Goal: Book appointment/travel/reservation

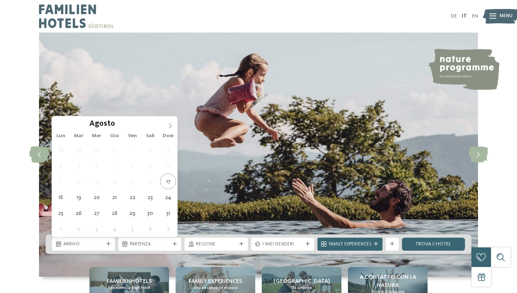
click at [169, 125] on icon at bounding box center [170, 126] width 6 height 6
type input "****"
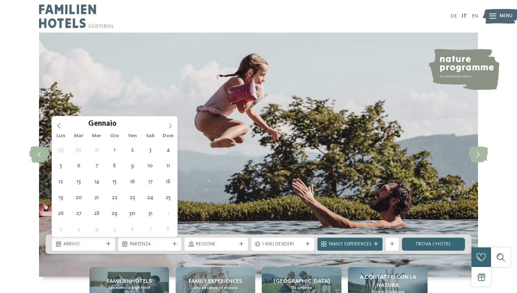
click at [169, 125] on icon at bounding box center [170, 126] width 6 height 6
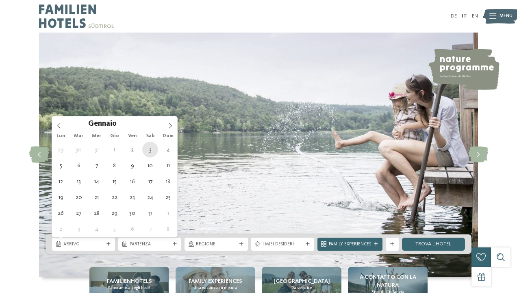
type div "[DATE]"
type input "****"
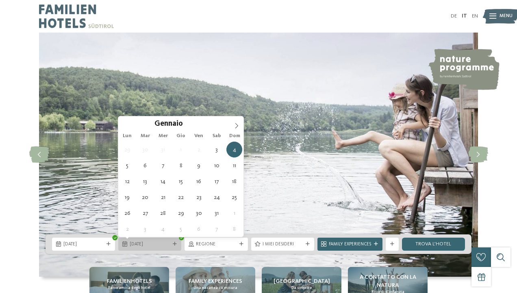
click at [172, 245] on div at bounding box center [175, 244] width 7 height 4
type div "[DATE]"
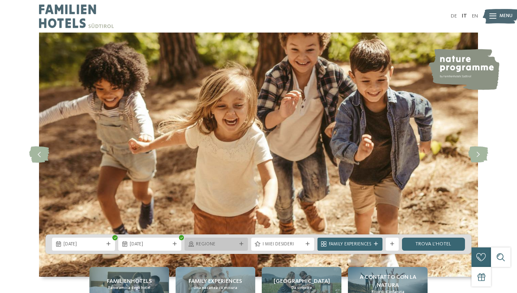
click at [243, 244] on icon at bounding box center [241, 244] width 4 height 4
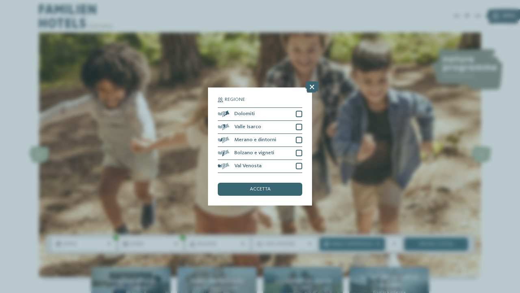
click at [319, 197] on div "Regione Dolomiti" at bounding box center [260, 146] width 520 height 293
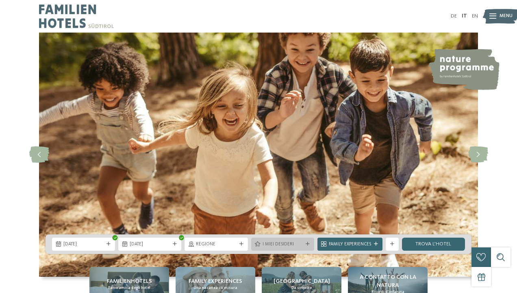
click at [310, 243] on div at bounding box center [307, 244] width 7 height 4
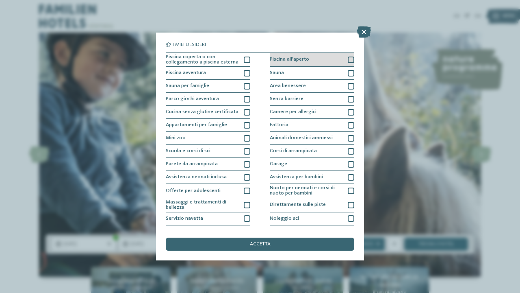
click at [348, 58] on div at bounding box center [351, 59] width 7 height 7
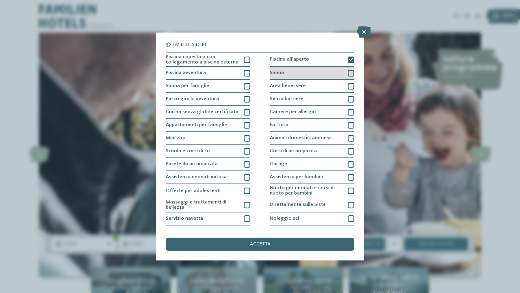
click at [348, 72] on div at bounding box center [351, 73] width 7 height 7
click at [348, 84] on div at bounding box center [351, 86] width 7 height 7
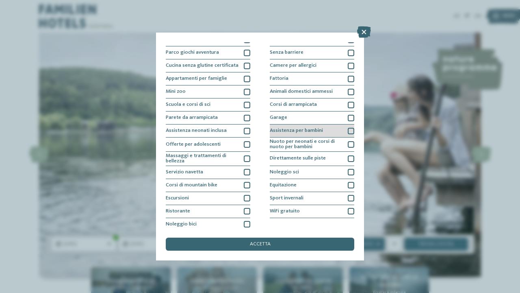
scroll to position [50, 0]
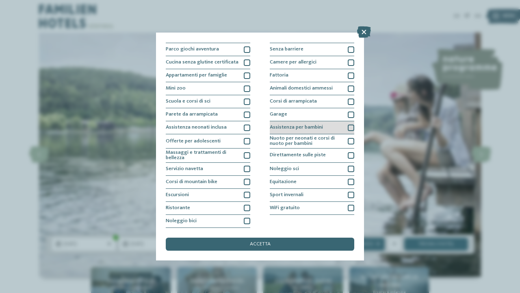
click at [348, 124] on div at bounding box center [351, 127] width 7 height 7
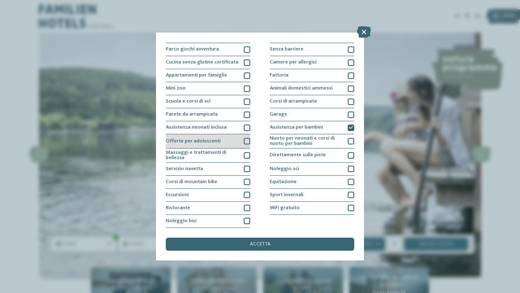
click at [246, 140] on div at bounding box center [247, 141] width 7 height 7
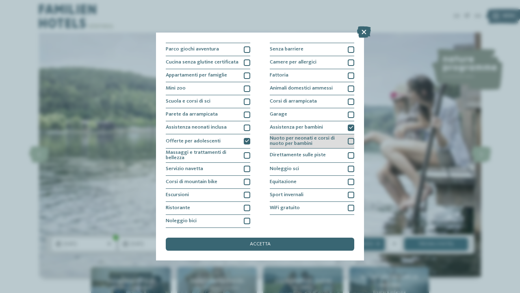
scroll to position [75, 0]
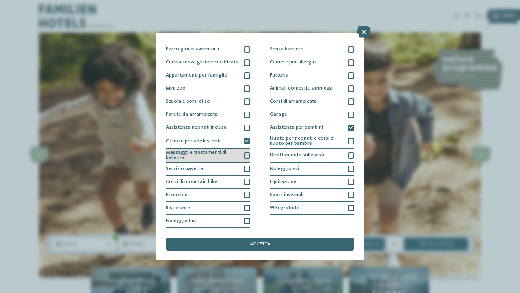
click at [244, 152] on div at bounding box center [247, 155] width 7 height 7
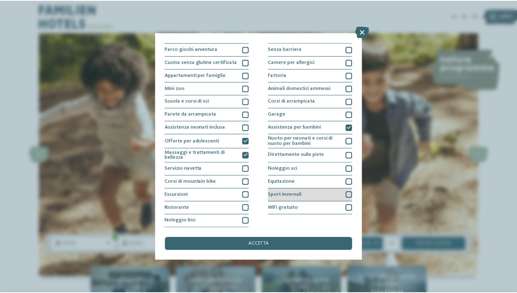
scroll to position [112, 0]
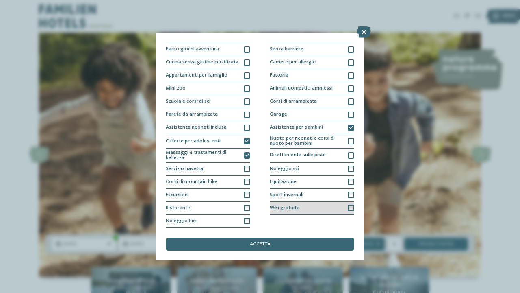
click at [348, 204] on div at bounding box center [351, 207] width 7 height 7
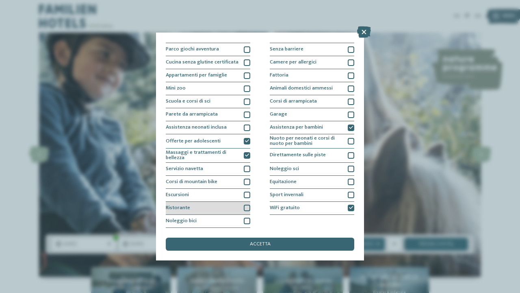
click at [245, 204] on div at bounding box center [247, 207] width 7 height 7
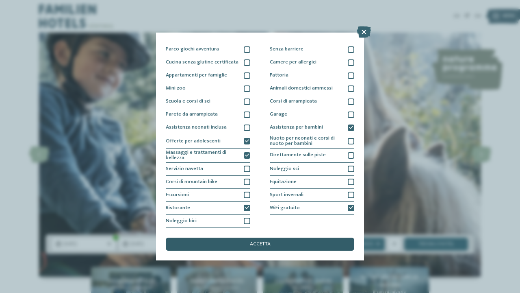
click at [246, 237] on div "accetta" at bounding box center [260, 243] width 189 height 13
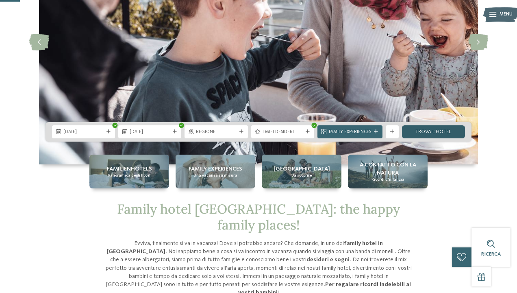
click at [432, 132] on link "trova l’hotel" at bounding box center [433, 131] width 63 height 13
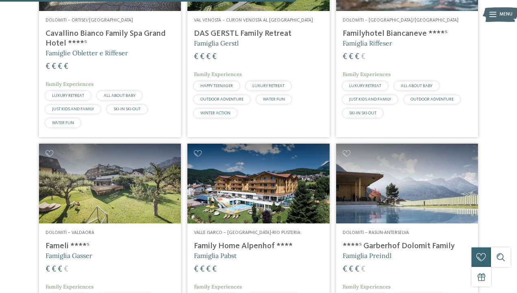
scroll to position [550, 0]
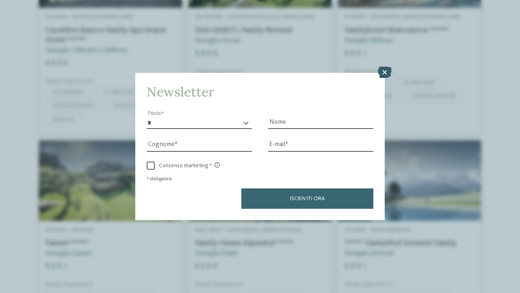
click at [382, 67] on icon at bounding box center [385, 72] width 14 height 11
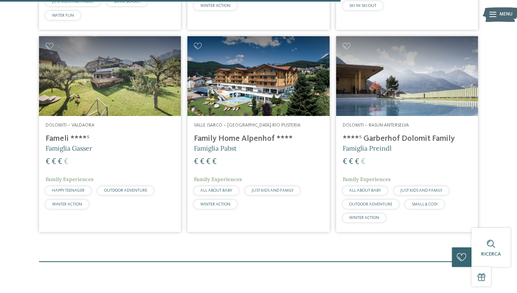
scroll to position [641, 0]
